Goal: Transaction & Acquisition: Purchase product/service

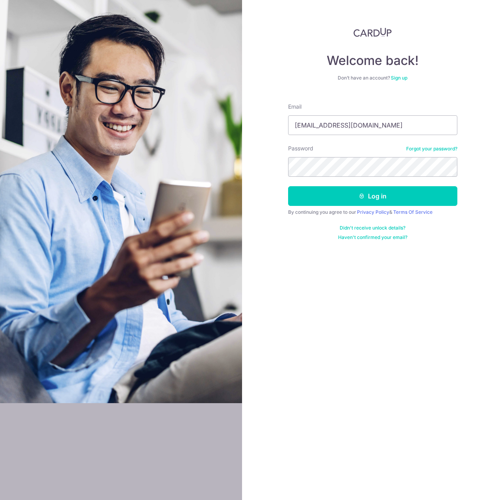
click at [360, 191] on button "Log in" at bounding box center [372, 196] width 169 height 20
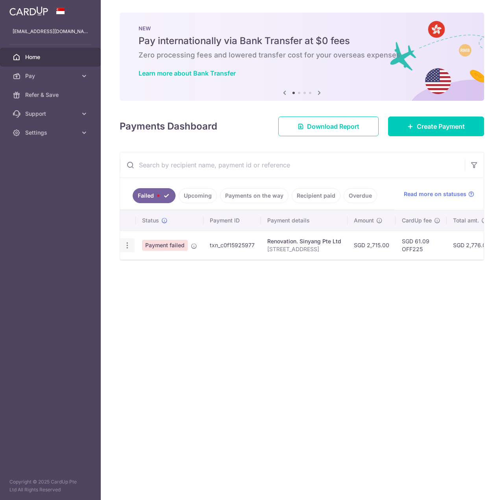
click at [128, 243] on icon "button" at bounding box center [127, 245] width 8 height 8
click at [261, 270] on div "Status Payment ID Payment details Amount CardUp fee Total amt. Charge date Due …" at bounding box center [302, 247] width 364 height 75
click at [164, 220] on icon at bounding box center [165, 220] width 6 height 6
click at [153, 197] on link "Failed" at bounding box center [154, 195] width 43 height 15
click at [456, 195] on span "Read more on statuses" at bounding box center [435, 194] width 63 height 8
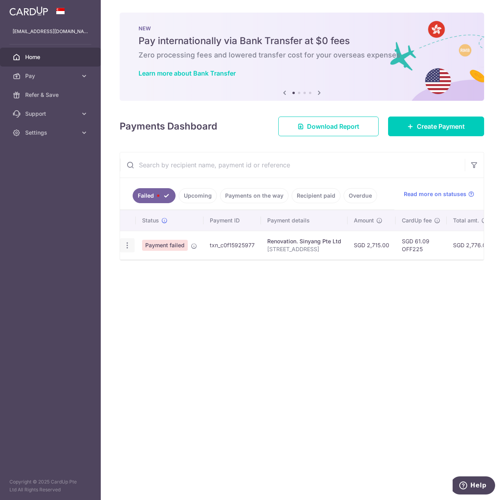
click at [127, 249] on div "Upload doc" at bounding box center [127, 245] width 15 height 15
click at [130, 240] on div "Upload doc" at bounding box center [127, 245] width 15 height 15
click at [126, 249] on icon "button" at bounding box center [127, 245] width 8 height 8
click at [186, 245] on span "Payment failed" at bounding box center [165, 245] width 46 height 11
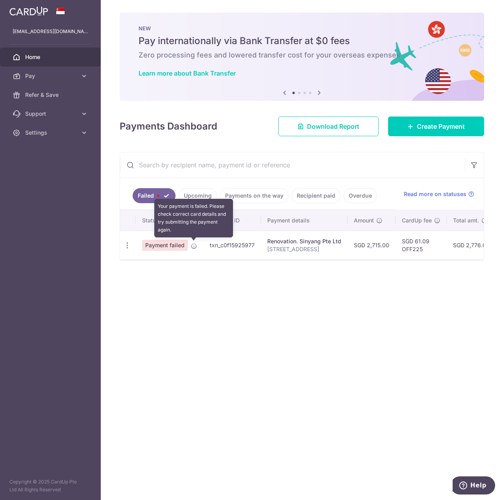
click at [195, 246] on icon at bounding box center [194, 246] width 6 height 6
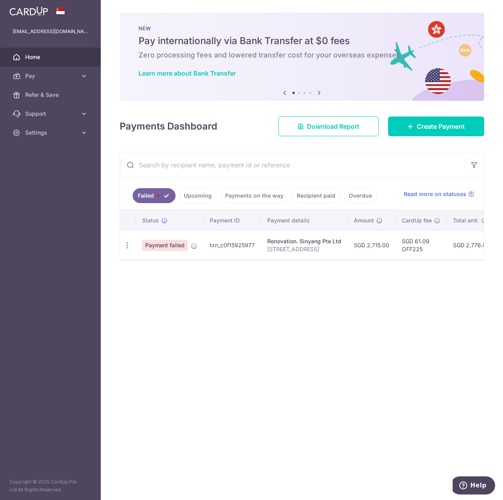
click at [298, 245] on div "Renovation. Sinyang Pte Ltd" at bounding box center [304, 242] width 74 height 8
click at [374, 242] on td "SGD 2,715.00" at bounding box center [372, 245] width 48 height 29
click at [420, 243] on td "SGD 61.09 OFF225" at bounding box center [421, 245] width 51 height 29
click at [419, 244] on td "SGD 61.09 OFF225" at bounding box center [421, 245] width 51 height 29
click at [410, 260] on div at bounding box center [302, 260] width 364 height 1
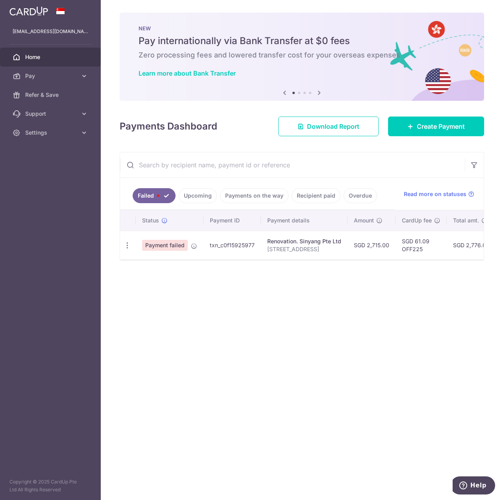
click at [412, 252] on td "SGD 61.09 OFF225" at bounding box center [421, 245] width 51 height 29
drag, startPoint x: 402, startPoint y: 249, endPoint x: 427, endPoint y: 249, distance: 25.2
click at [427, 249] on td "SGD 61.09 OFF225" at bounding box center [421, 245] width 51 height 29
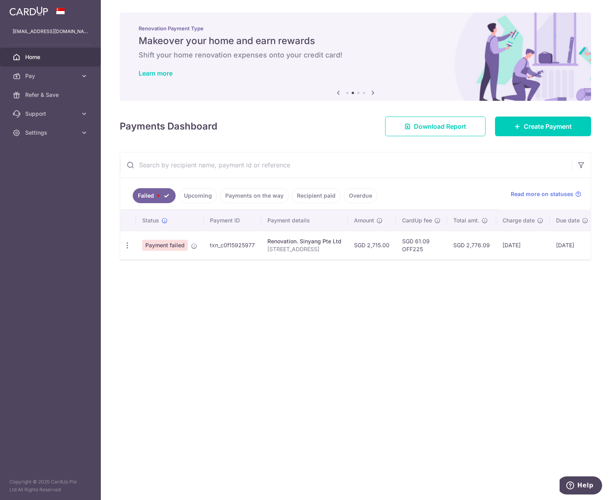
click at [301, 297] on div "× Pause Schedule Pause all future payments in this series Pause just this one p…" at bounding box center [355, 250] width 509 height 500
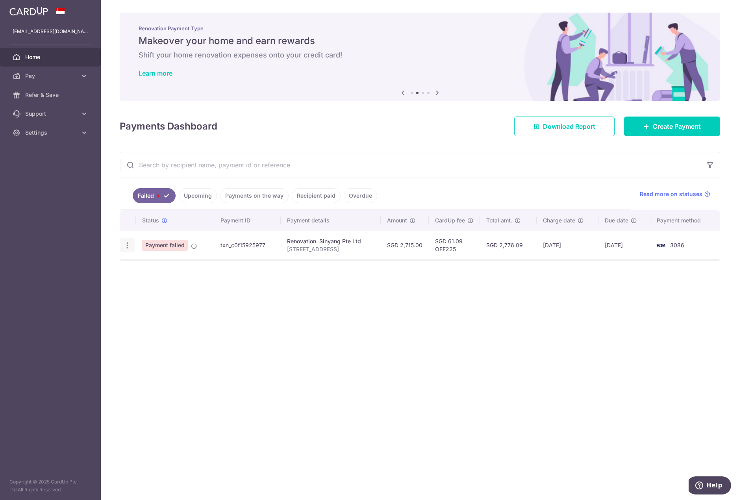
click at [126, 242] on icon "button" at bounding box center [127, 245] width 8 height 8
click at [402, 339] on div "× Pause Schedule Pause all future payments in this series Pause just this one p…" at bounding box center [420, 250] width 639 height 500
click at [503, 123] on span "Create Payment" at bounding box center [677, 126] width 48 height 9
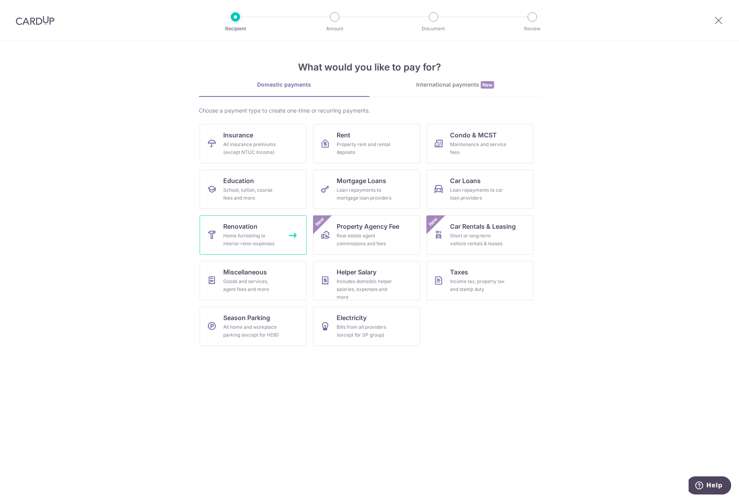
click at [256, 234] on div "Home furnishing or interior reno-expenses" at bounding box center [251, 240] width 57 height 16
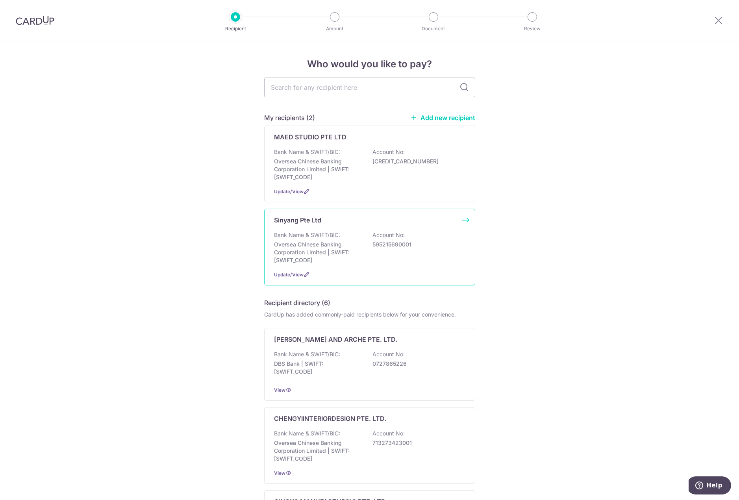
click at [374, 239] on p "Account No:" at bounding box center [389, 235] width 32 height 8
